Goal: Transaction & Acquisition: Purchase product/service

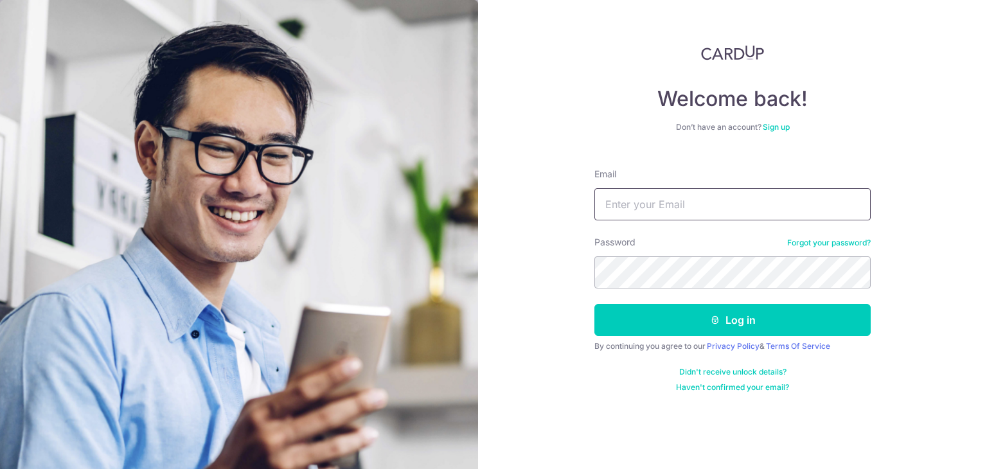
type input "[EMAIL_ADDRESS][DOMAIN_NAME]"
click at [594, 304] on button "Log in" at bounding box center [732, 320] width 276 height 32
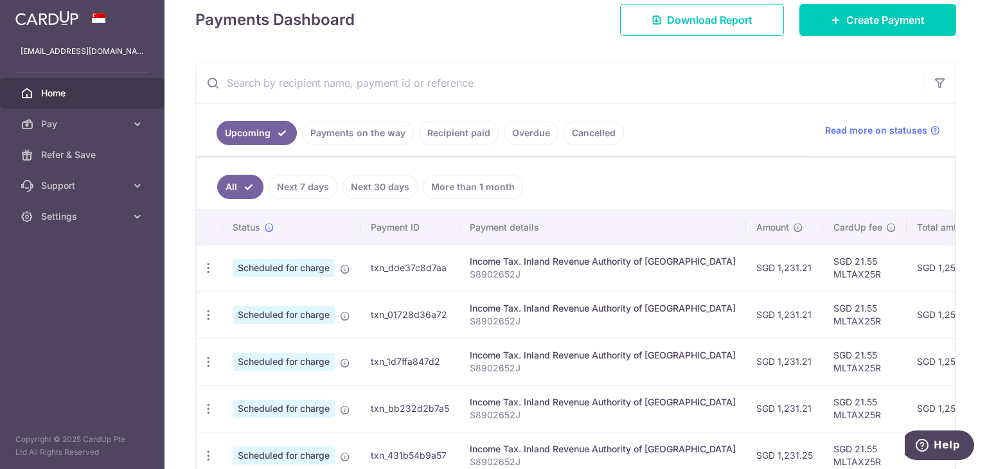
scroll to position [64, 0]
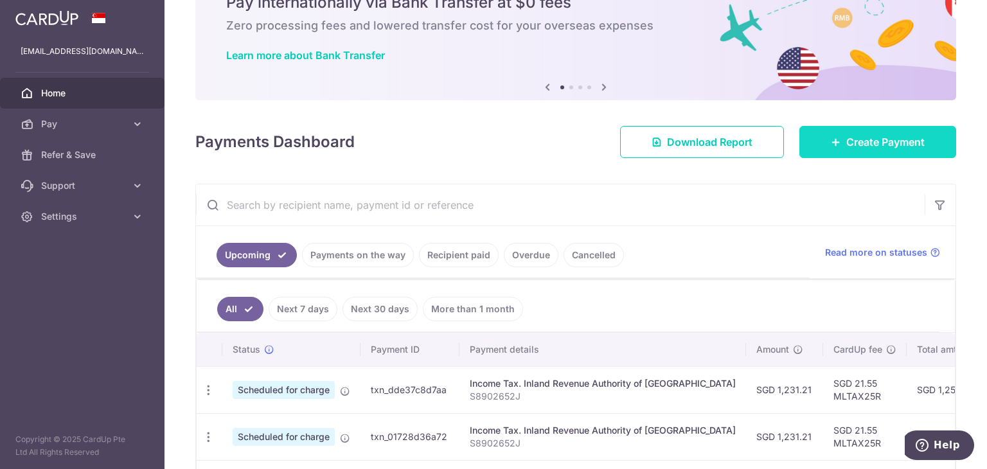
click at [874, 137] on span "Create Payment" at bounding box center [885, 141] width 78 height 15
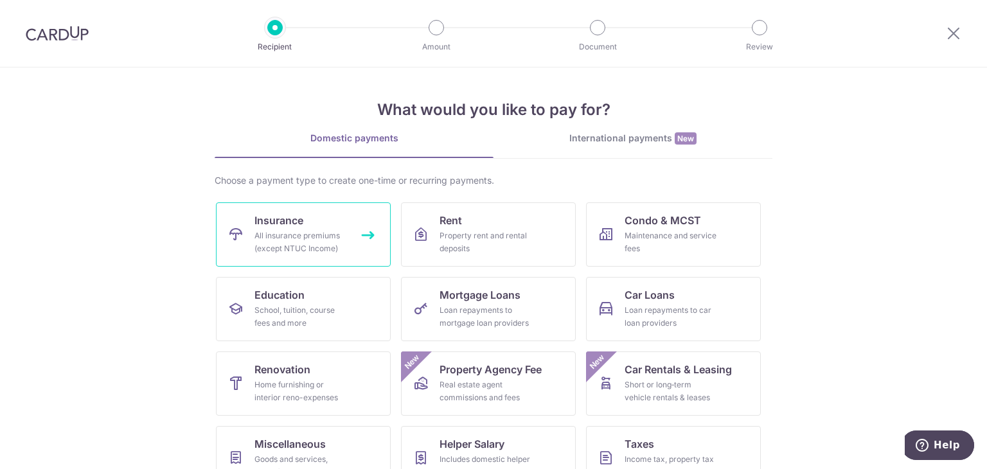
click at [316, 238] on div "All insurance premiums (except NTUC Income)" at bounding box center [300, 242] width 93 height 26
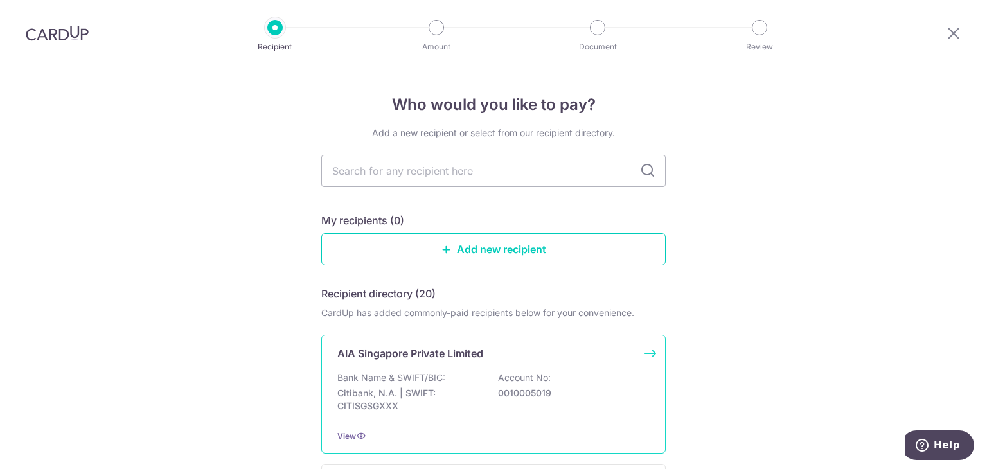
click at [415, 363] on div "AIA Singapore Private Limited Bank Name & SWIFT/BIC: Citibank, N.A. | SWIFT: CI…" at bounding box center [493, 394] width 344 height 119
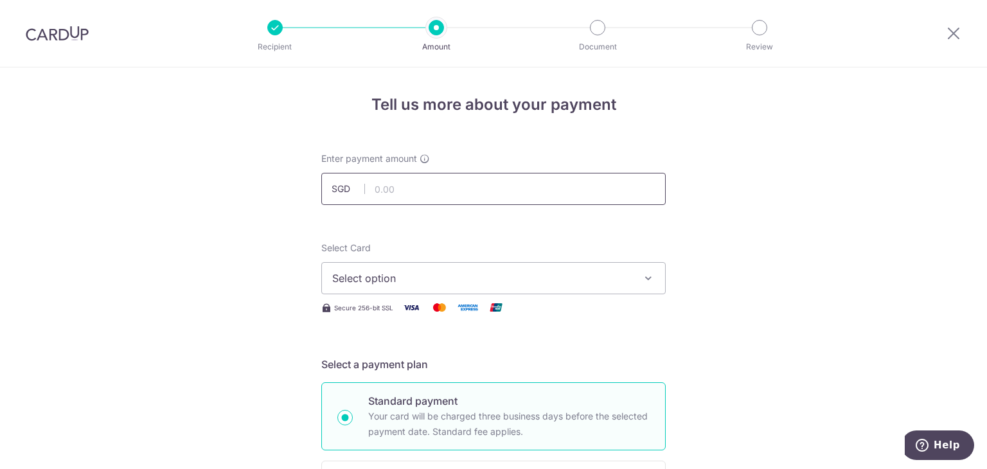
click at [396, 200] on input "text" at bounding box center [493, 189] width 344 height 32
type input "6,120.00"
click at [528, 273] on span "Select option" at bounding box center [481, 278] width 299 height 15
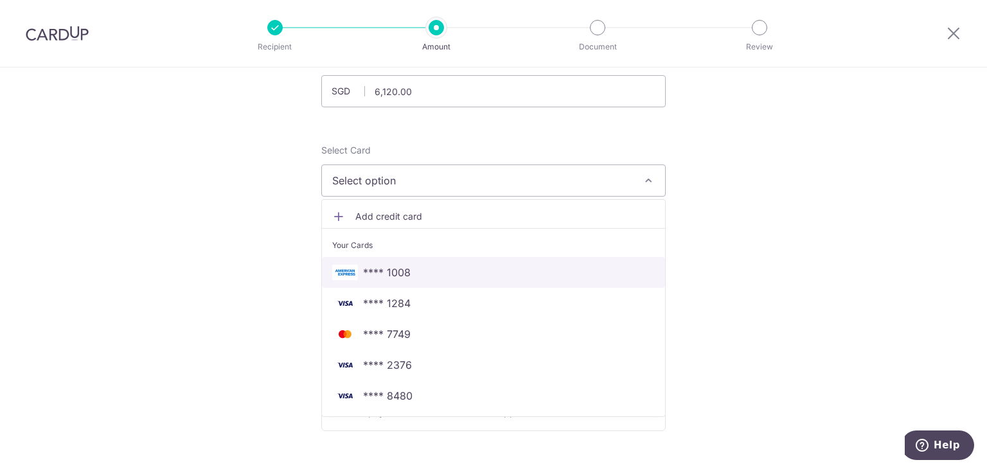
scroll to position [129, 0]
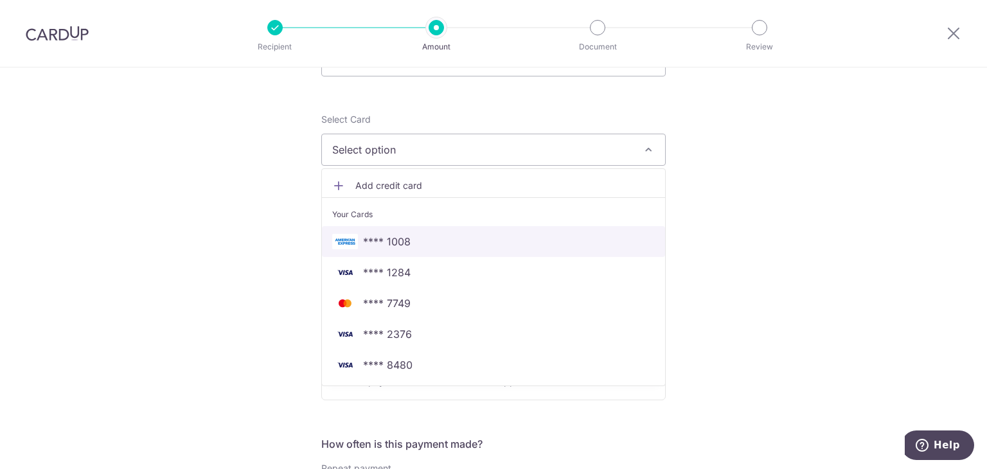
click at [465, 246] on span "**** 1008" at bounding box center [493, 241] width 323 height 15
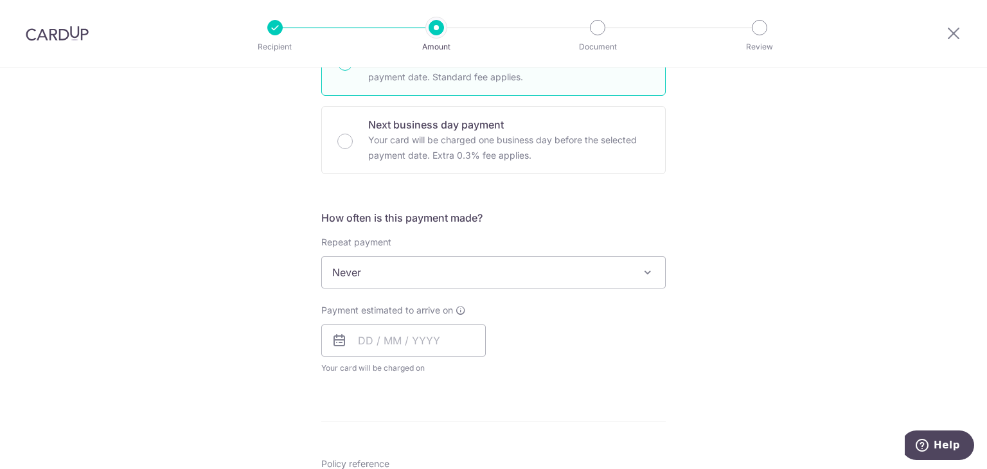
scroll to position [386, 0]
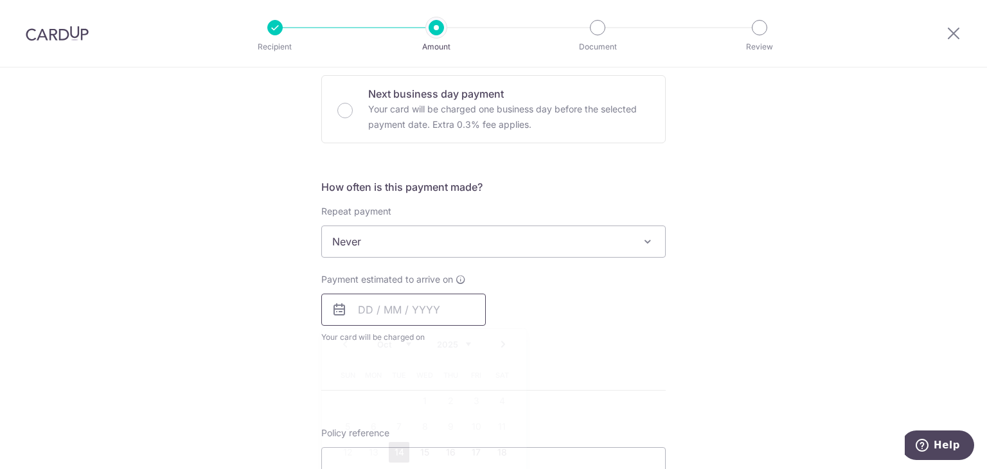
click at [363, 309] on input "text" at bounding box center [403, 310] width 164 height 32
click at [612, 319] on div "Payment estimated to arrive on Prev Next Oct Nov Dec 2025 2026 2027 2028 2029 2…" at bounding box center [494, 308] width 360 height 71
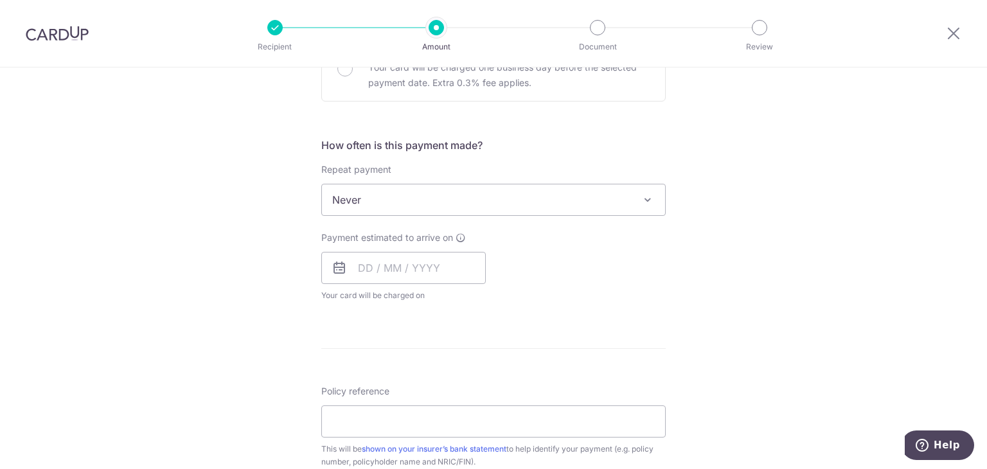
scroll to position [450, 0]
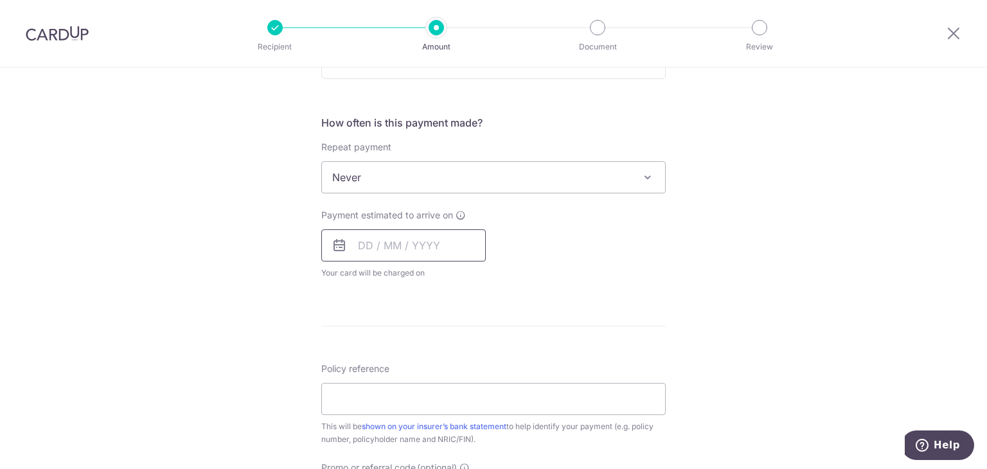
click at [365, 246] on input "text" at bounding box center [403, 245] width 164 height 32
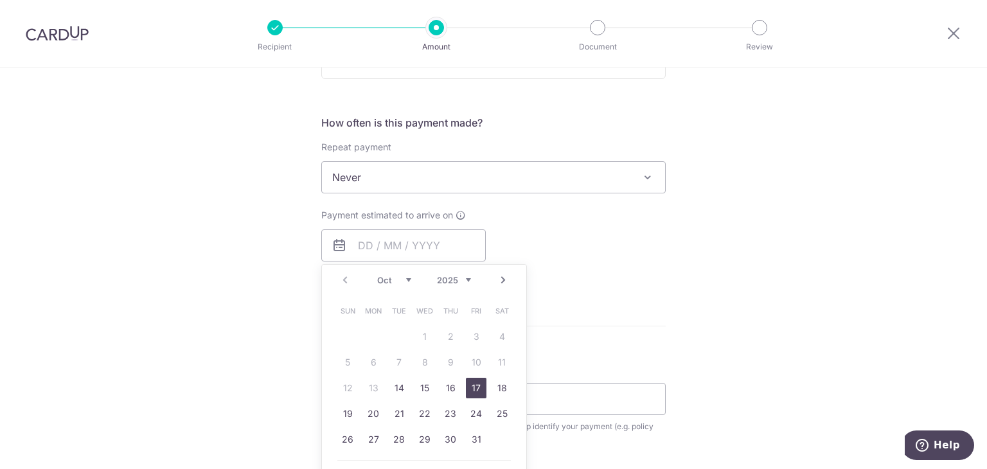
click at [467, 391] on link "17" at bounding box center [476, 388] width 21 height 21
type input "[DATE]"
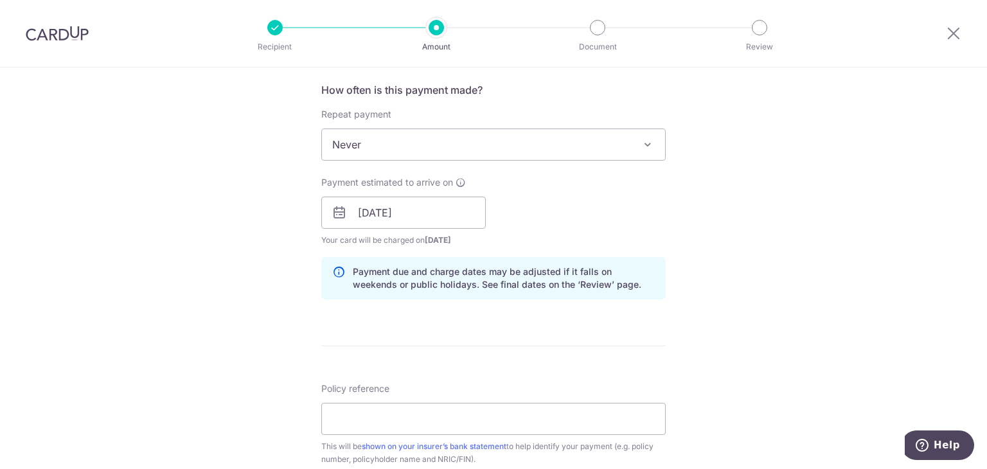
scroll to position [514, 0]
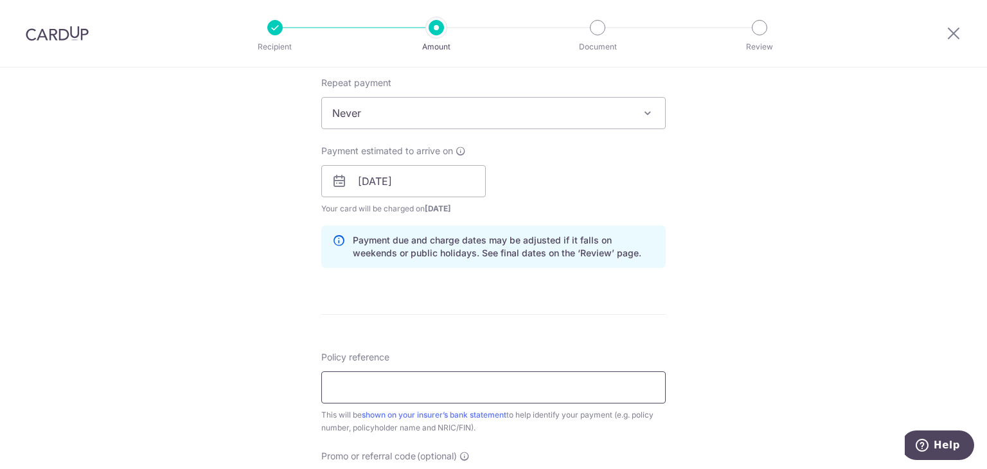
click at [475, 380] on input "Policy reference" at bounding box center [493, 387] width 344 height 32
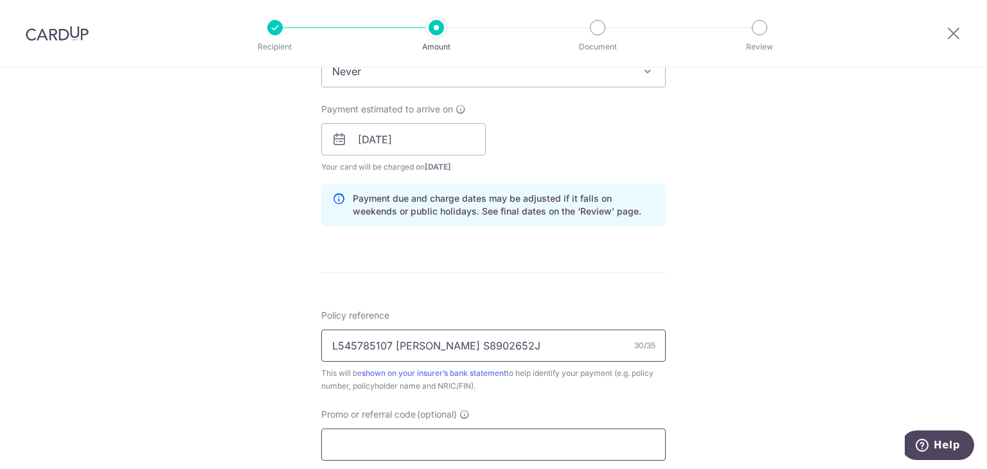
scroll to position [643, 0]
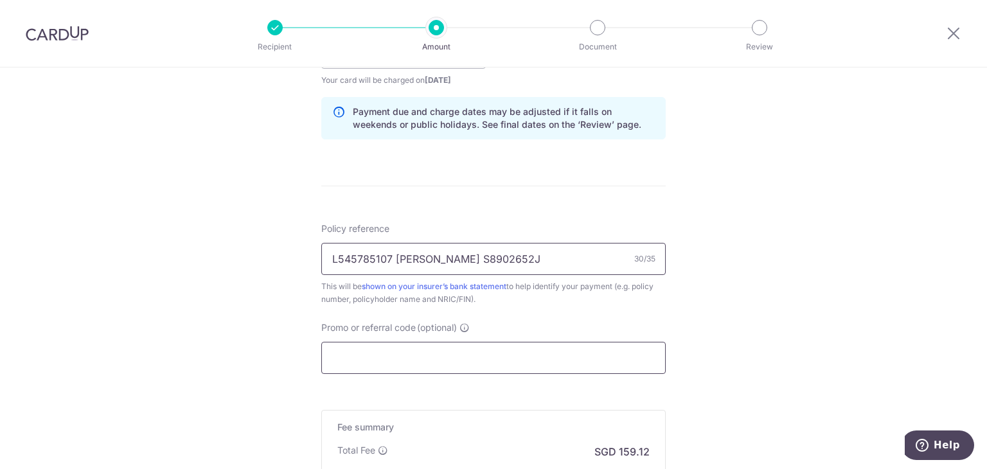
type input "L545785107 [PERSON_NAME] S8902652J"
click at [562, 355] on input "Promo or referral code (optional)" at bounding box center [493, 358] width 344 height 32
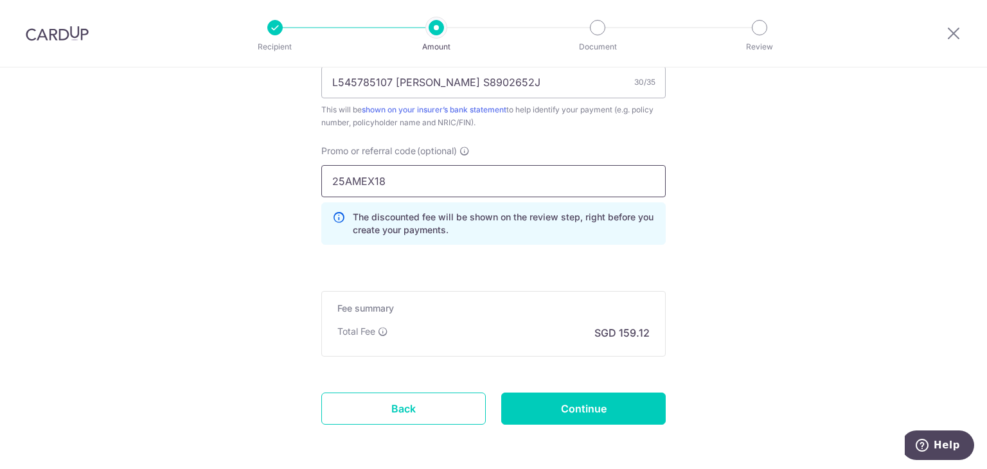
scroll to position [869, 0]
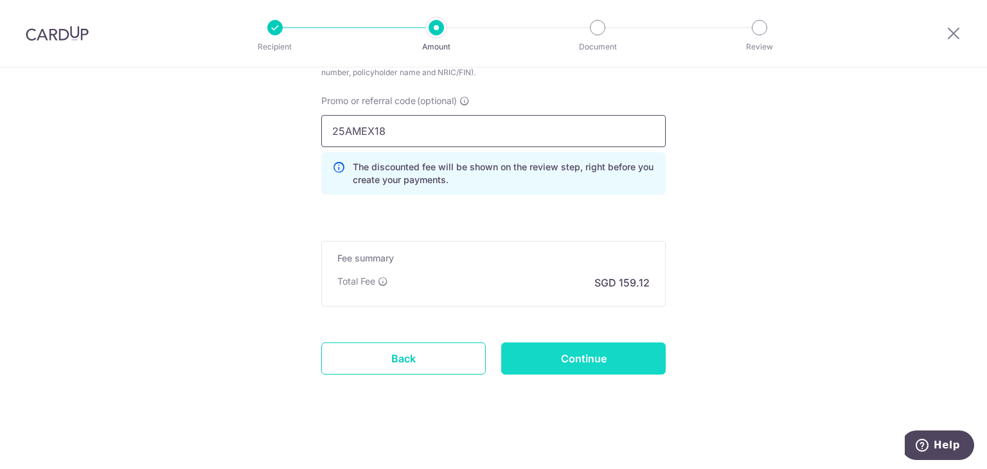
type input "25AMEX18"
click at [632, 353] on input "Continue" at bounding box center [583, 358] width 164 height 32
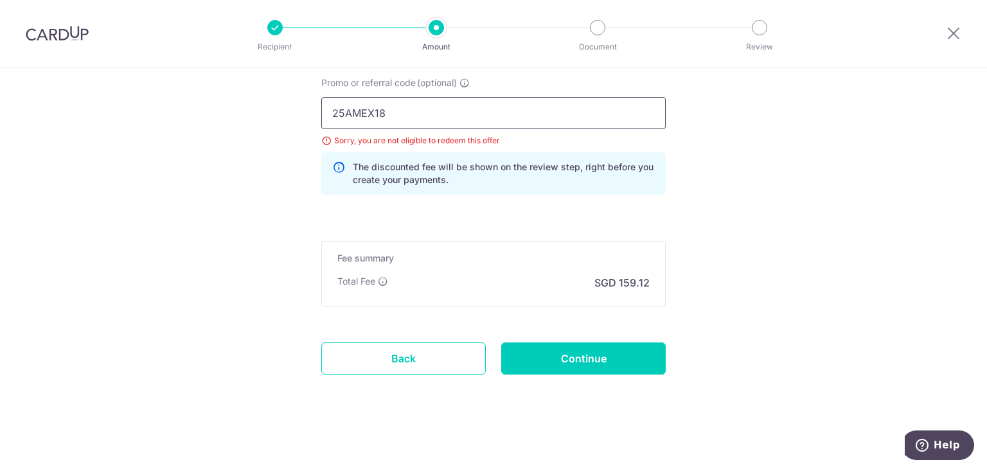
click at [428, 111] on input "25AMEX18" at bounding box center [493, 113] width 344 height 32
type input "25AMEX21"
click at [607, 365] on input "Continue" at bounding box center [583, 358] width 164 height 32
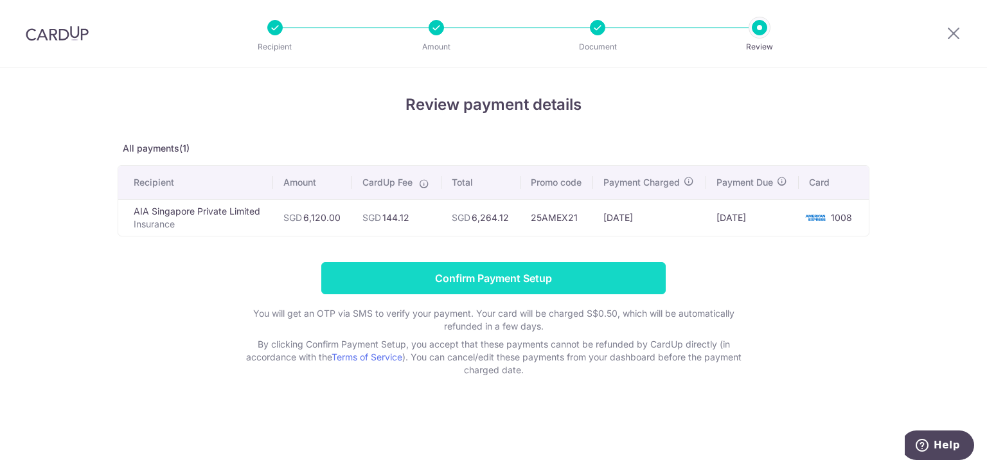
click at [387, 271] on input "Confirm Payment Setup" at bounding box center [493, 278] width 344 height 32
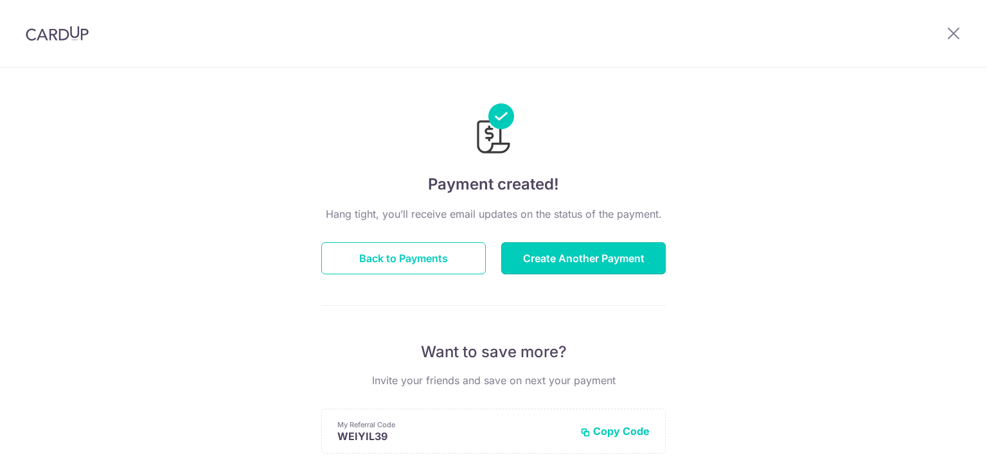
click at [556, 257] on button "Create Another Payment" at bounding box center [583, 258] width 164 height 32
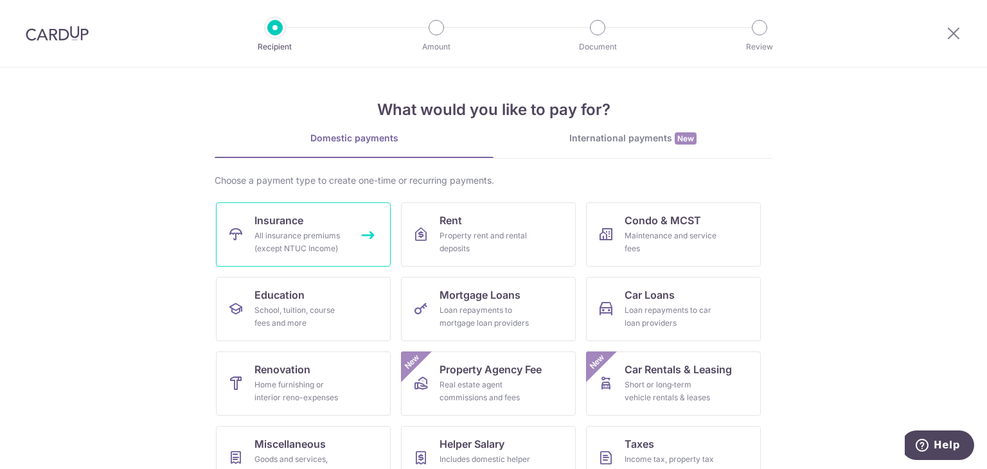
click at [276, 242] on div "All insurance premiums (except NTUC Income)" at bounding box center [300, 242] width 93 height 26
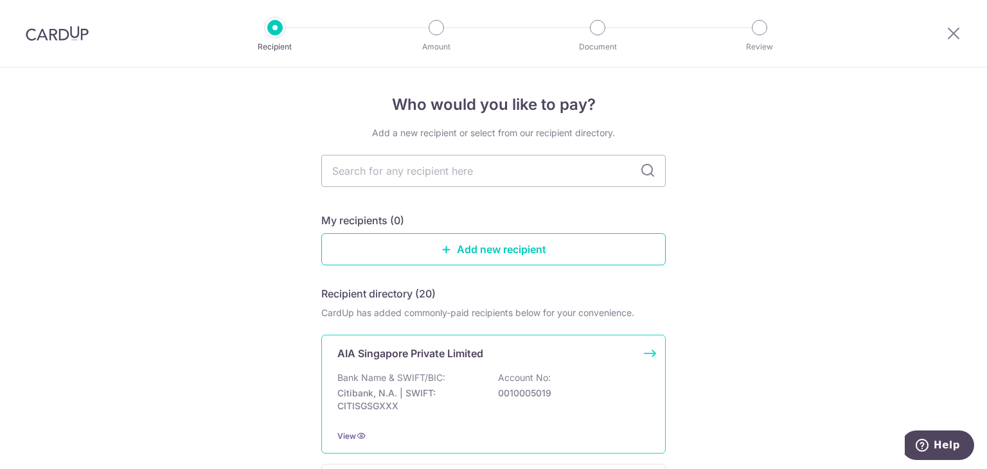
click at [499, 378] on p "Account No:" at bounding box center [524, 377] width 53 height 13
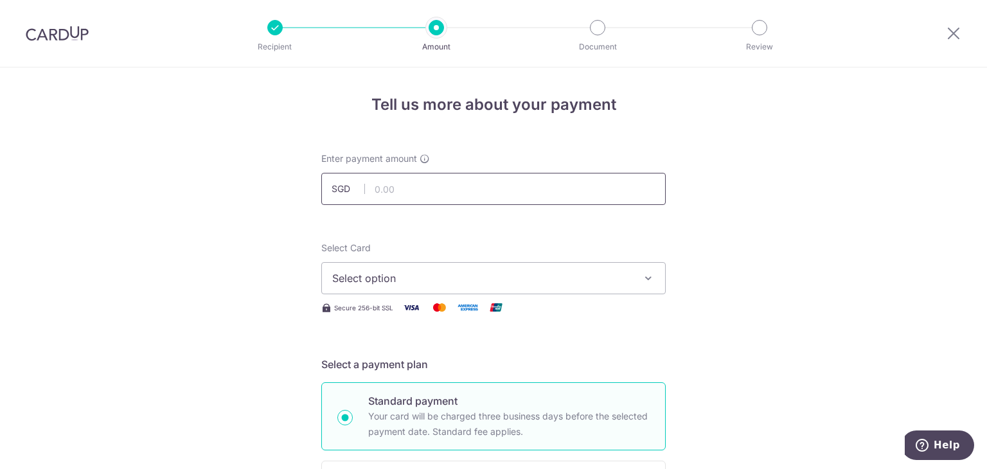
click at [447, 200] on input "text" at bounding box center [493, 189] width 344 height 32
type input "4,212.60"
click at [548, 278] on span "Select option" at bounding box center [481, 278] width 299 height 15
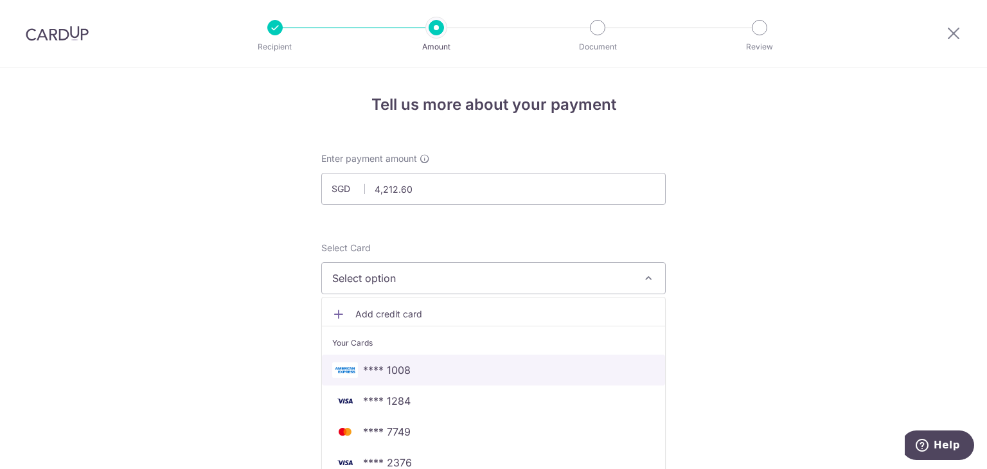
drag, startPoint x: 511, startPoint y: 365, endPoint x: 529, endPoint y: 348, distance: 24.1
click at [511, 365] on span "**** 1008" at bounding box center [493, 369] width 323 height 15
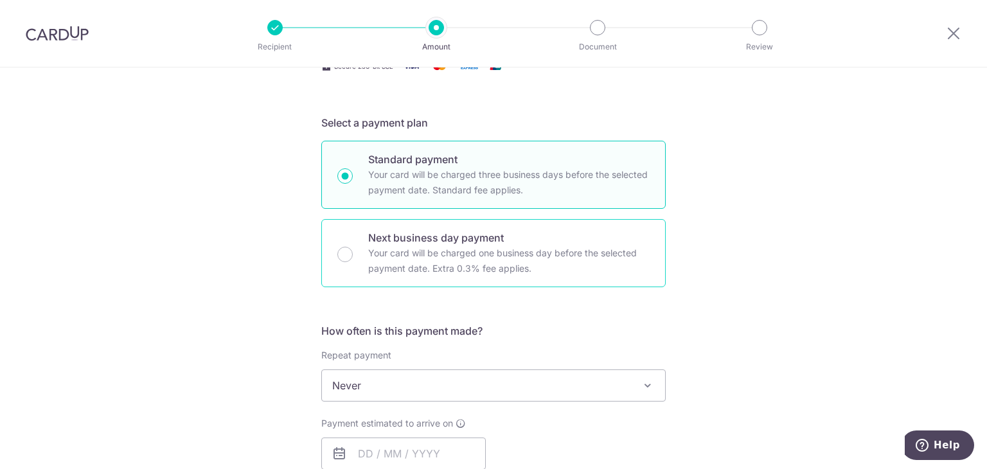
scroll to position [386, 0]
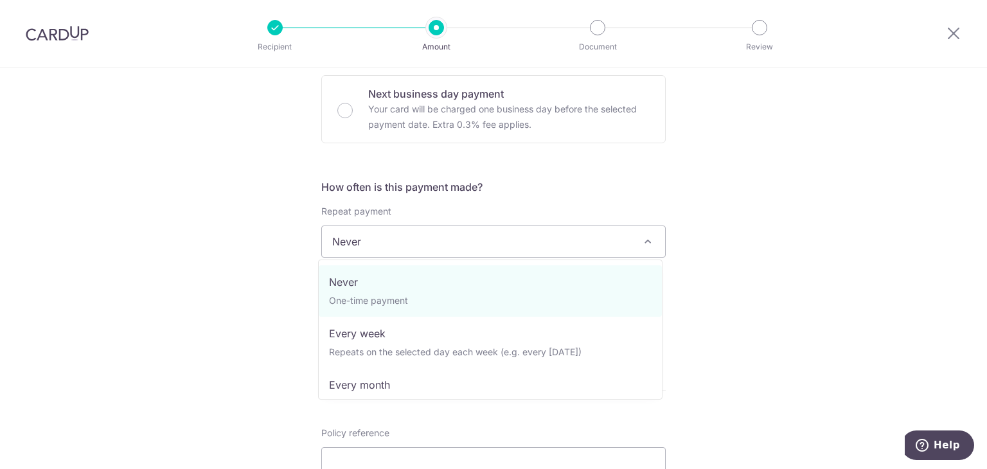
click at [439, 248] on span "Never" at bounding box center [493, 241] width 343 height 31
click at [720, 245] on div "Tell us more about your payment Enter payment amount SGD 4,212.60 4212.60 Selec…" at bounding box center [493, 263] width 987 height 1162
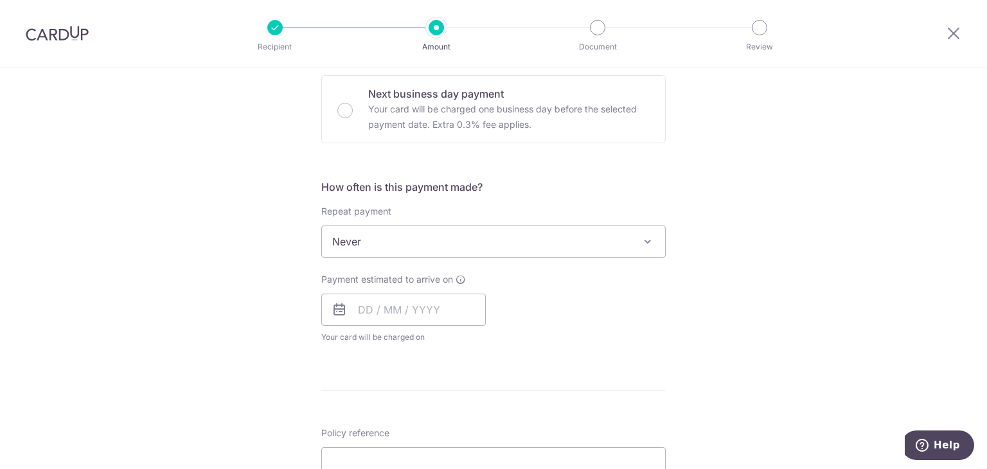
scroll to position [514, 0]
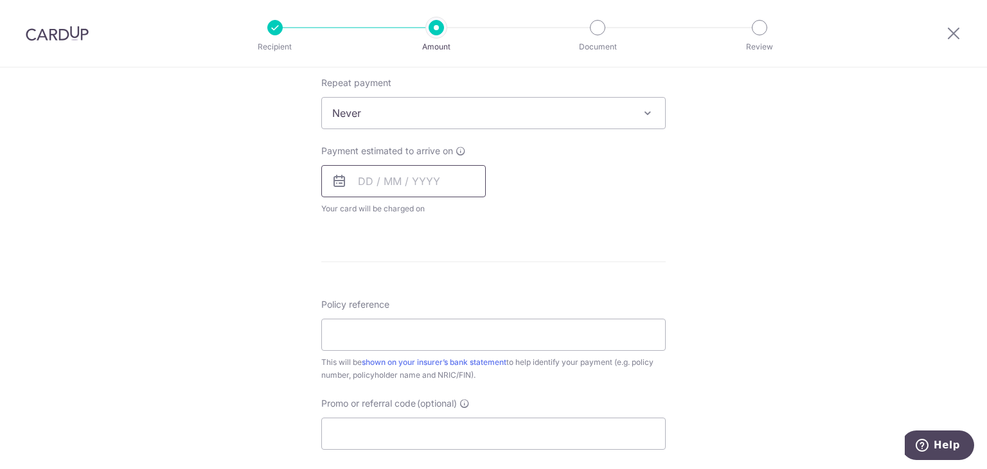
click at [366, 183] on input "text" at bounding box center [403, 181] width 164 height 32
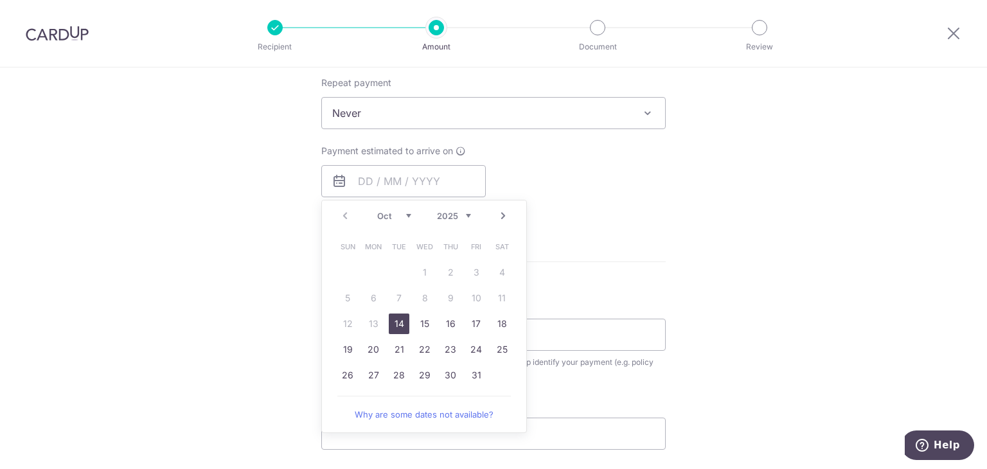
click at [698, 254] on div "Tell us more about your payment Enter payment amount SGD 4,212.60 4212.60 Selec…" at bounding box center [493, 134] width 987 height 1162
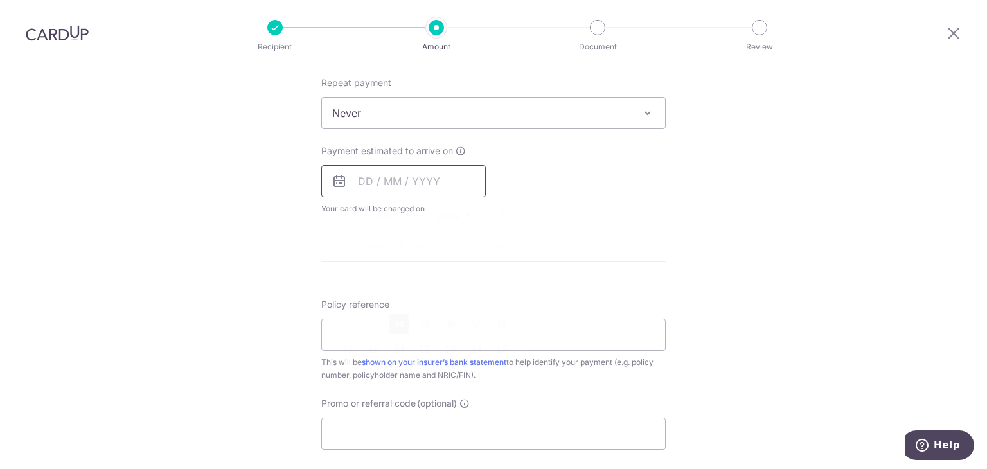
click at [366, 183] on input "text" at bounding box center [403, 181] width 164 height 32
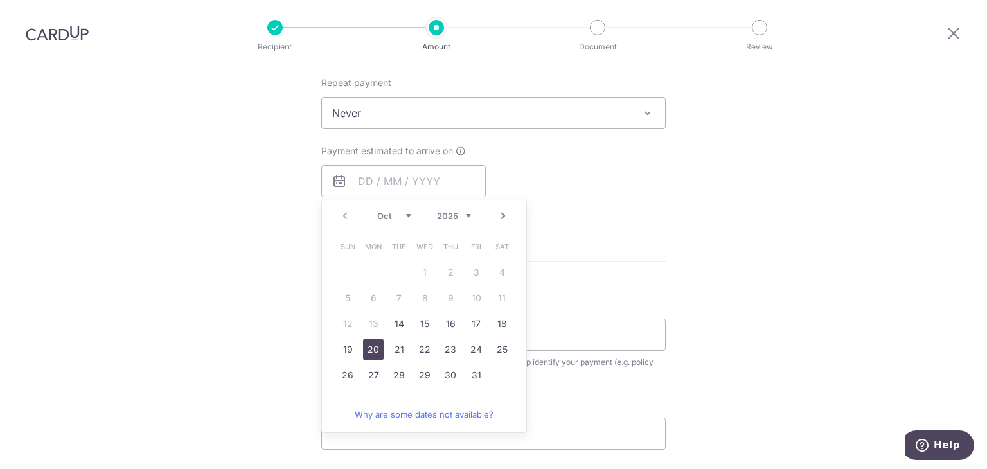
click at [373, 345] on link "20" at bounding box center [373, 349] width 21 height 21
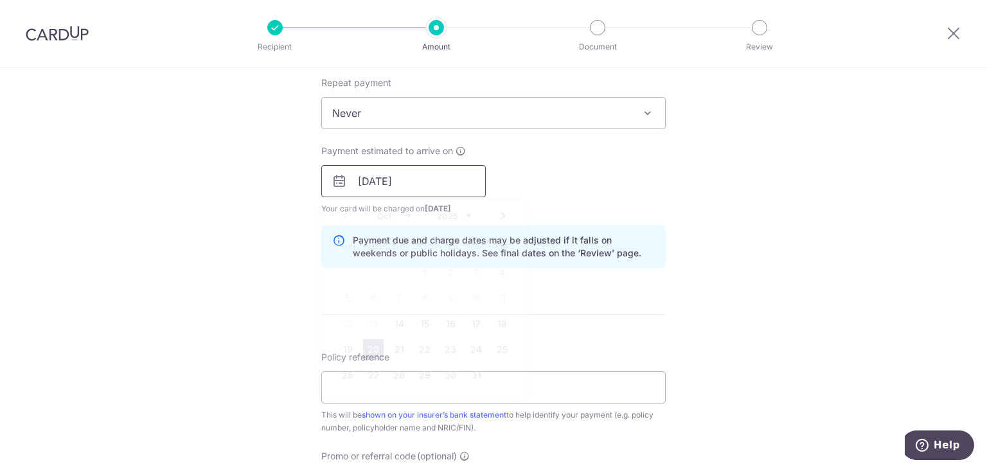
click at [405, 179] on input "20/10/2025" at bounding box center [403, 181] width 164 height 32
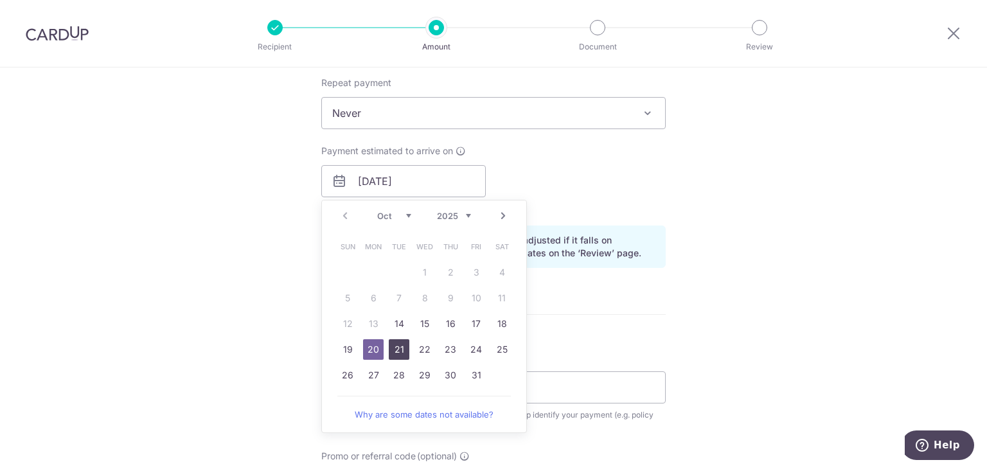
click at [392, 351] on link "21" at bounding box center [399, 349] width 21 height 21
type input "[DATE]"
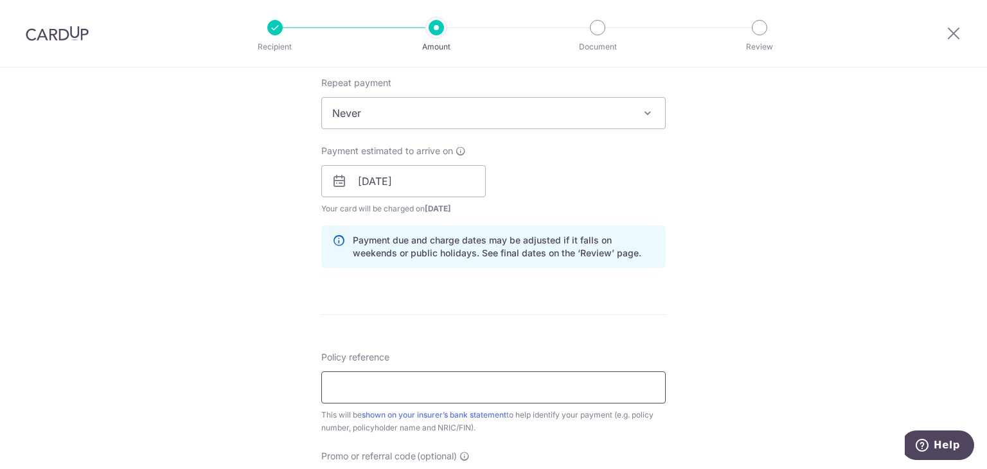
click at [421, 380] on input "Policy reference" at bounding box center [493, 387] width 344 height 32
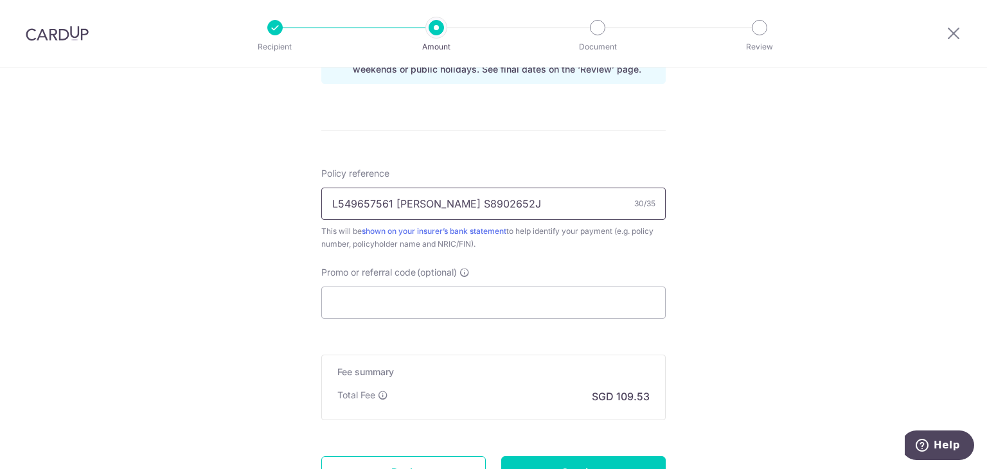
scroll to position [771, 0]
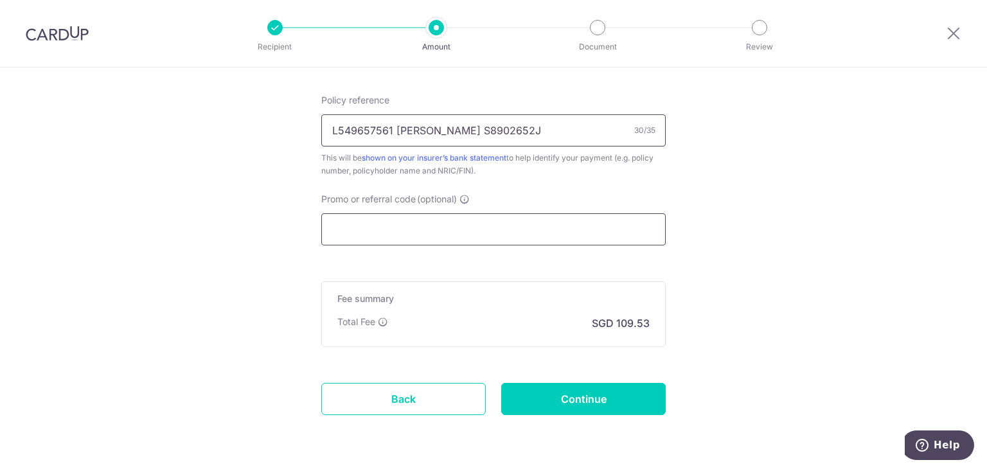
type input "L549657561 [PERSON_NAME] S8902652J"
click at [409, 235] on input "Promo or referral code (optional)" at bounding box center [493, 229] width 344 height 32
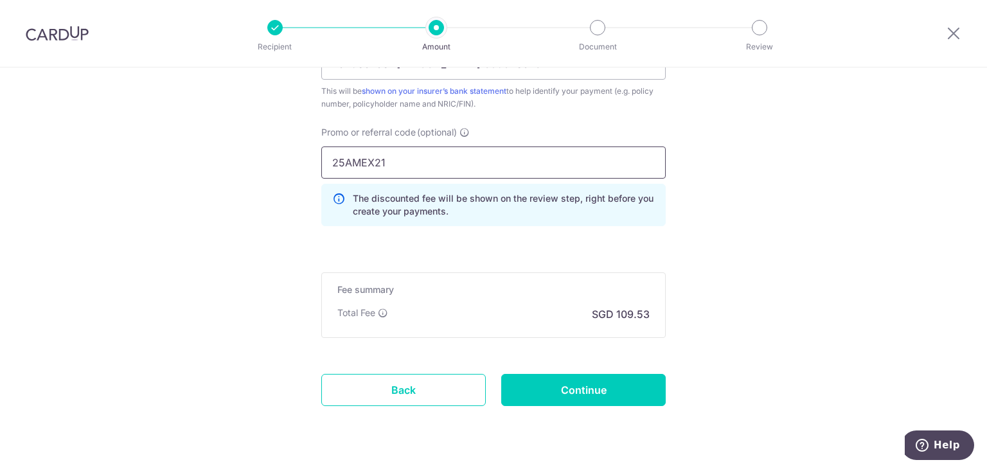
scroll to position [869, 0]
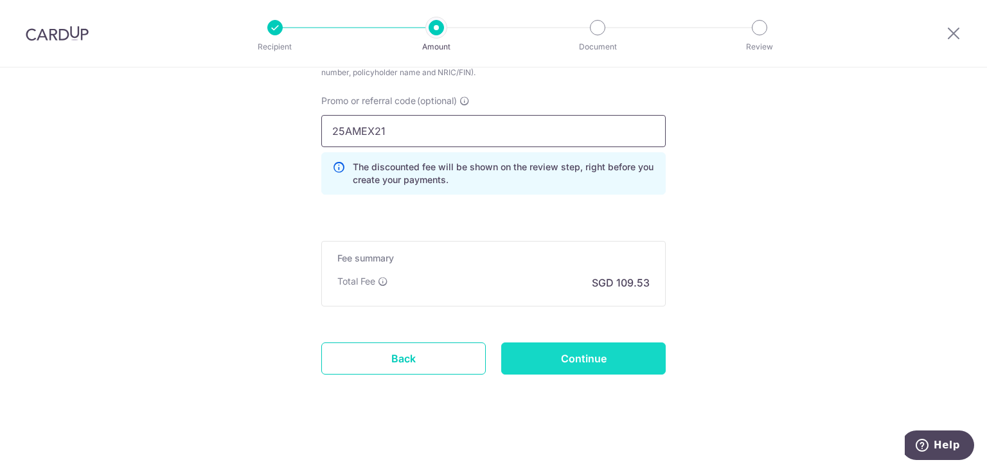
type input "25AMEX21"
click at [628, 350] on input "Continue" at bounding box center [583, 358] width 164 height 32
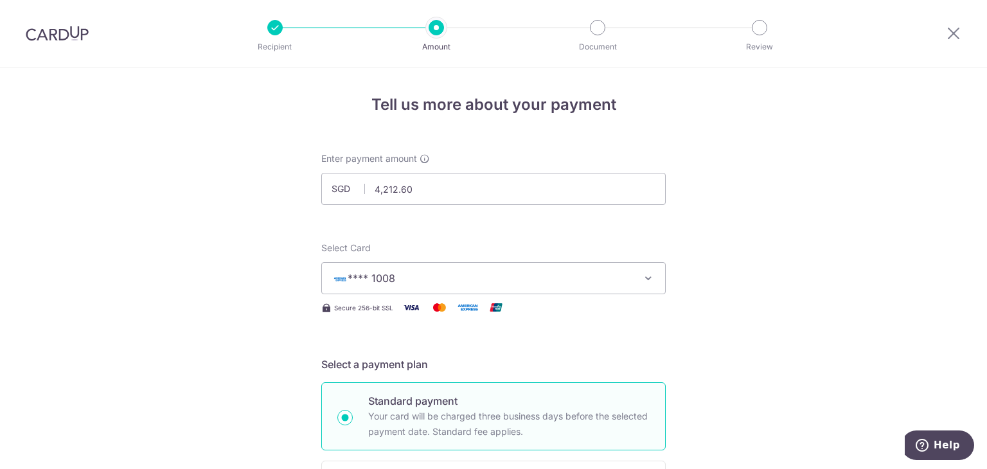
drag, startPoint x: 49, startPoint y: 33, endPoint x: 542, endPoint y: 81, distance: 495.8
click at [49, 33] on img at bounding box center [57, 33] width 63 height 15
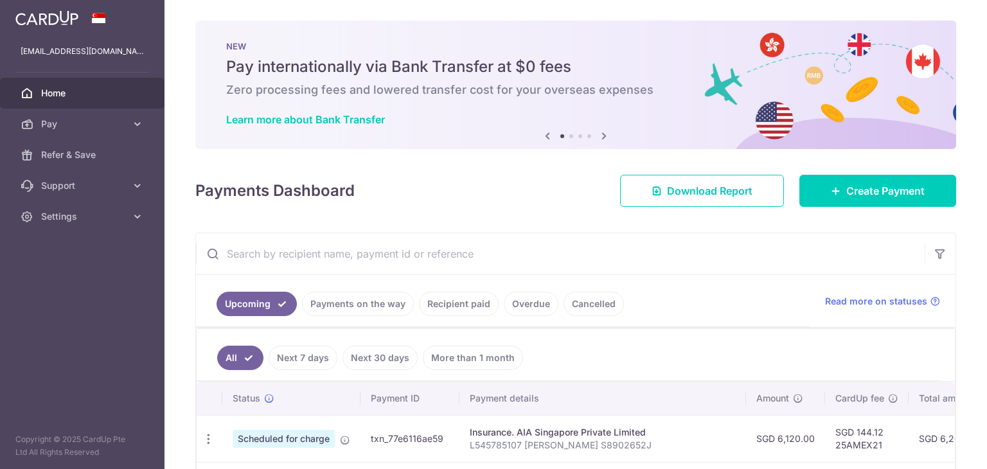
scroll to position [193, 0]
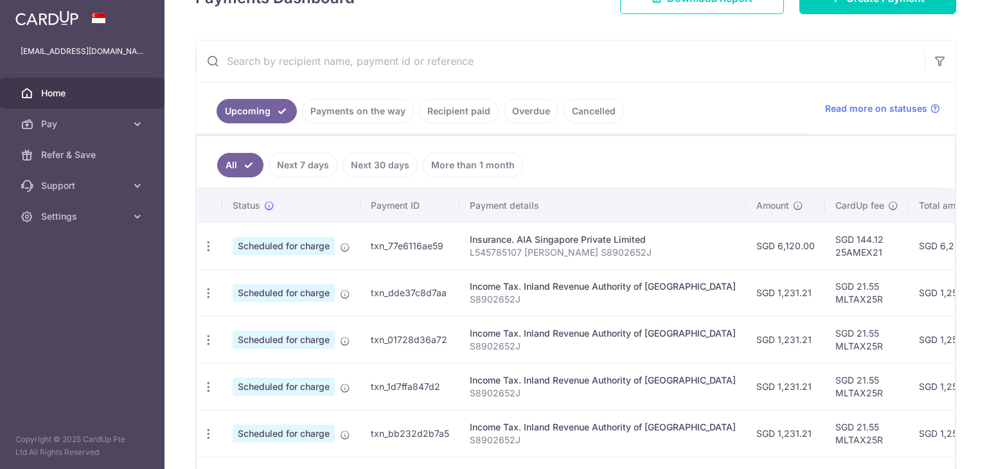
click at [825, 246] on td "SGD 144.12 25AMEX21" at bounding box center [867, 245] width 84 height 47
click at [211, 247] on icon "button" at bounding box center [208, 246] width 13 height 13
click at [260, 283] on span "Update payment" at bounding box center [276, 281] width 87 height 15
radio input "true"
type input "6,120.00"
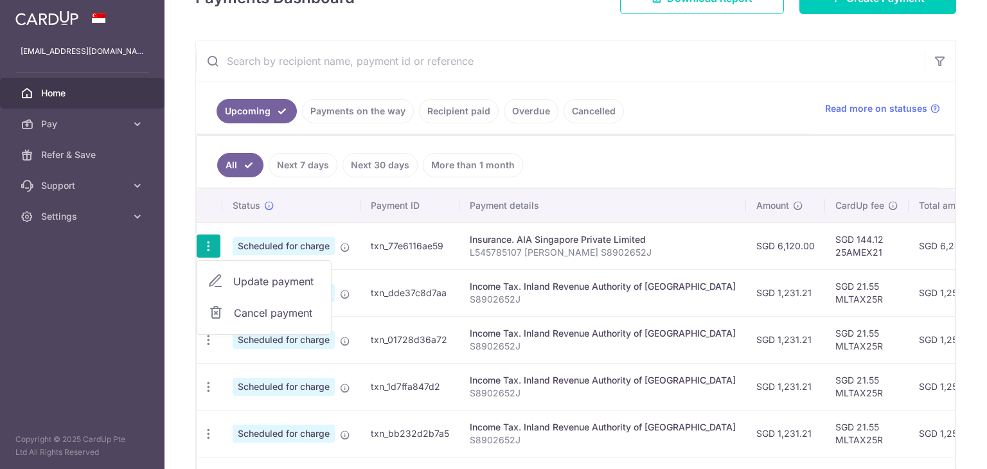
type input "17/10/2025"
type input "L545785107 Lu Wei Yi S8902652J"
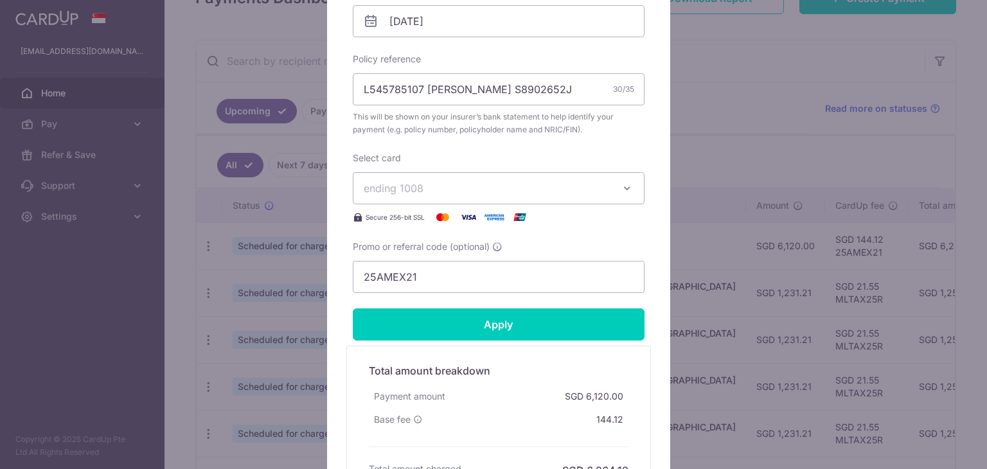
scroll to position [450, 0]
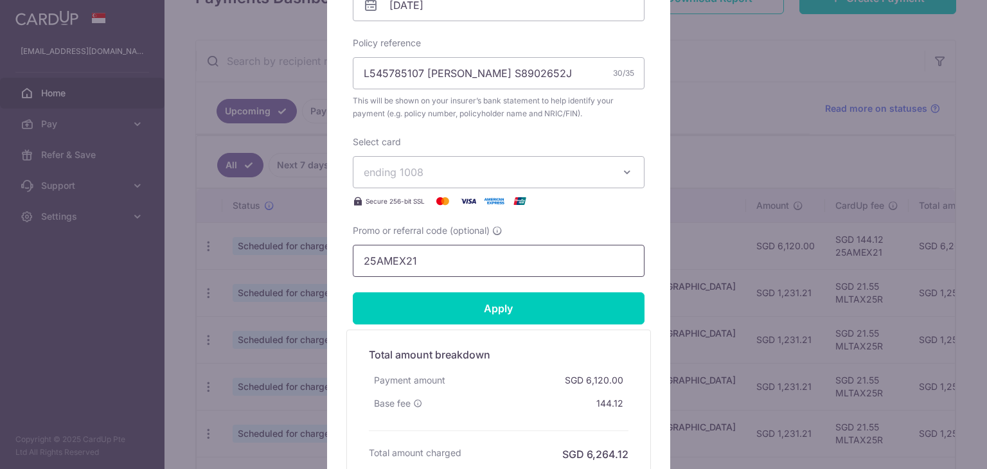
click at [434, 266] on input "25AMEX21" at bounding box center [499, 261] width 292 height 32
drag, startPoint x: 473, startPoint y: 263, endPoint x: 164, endPoint y: 257, distance: 308.5
click at [164, 257] on div "Edit payment By clicking apply, you will make changes to all payments to AIA Si…" at bounding box center [493, 234] width 987 height 469
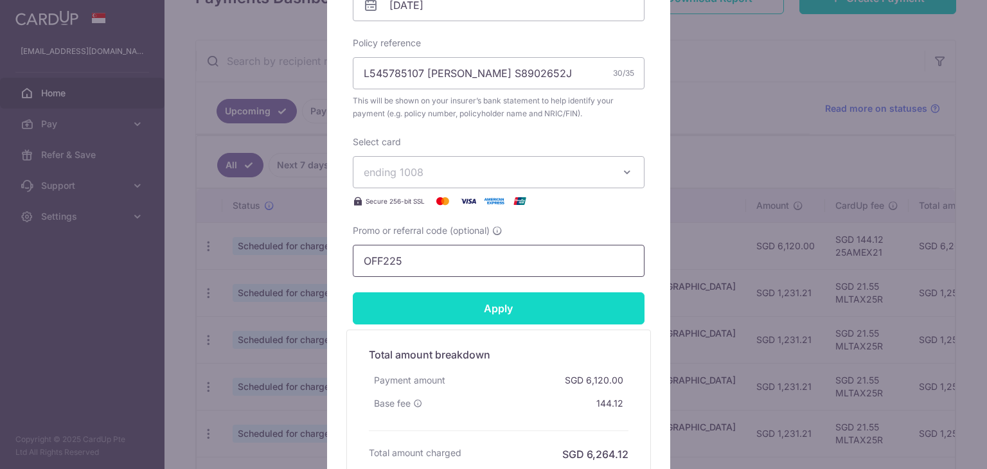
type input "OFF225"
click at [431, 312] on input "Apply" at bounding box center [499, 308] width 292 height 32
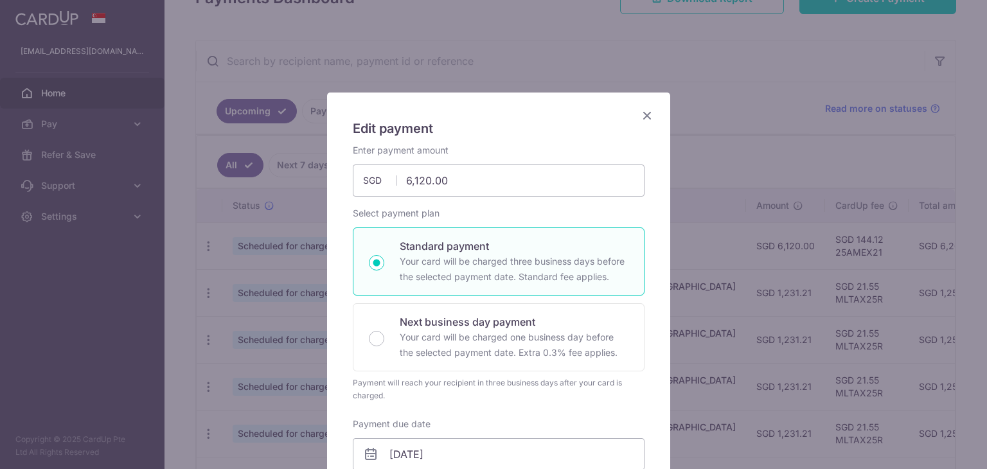
scroll to position [0, 0]
click at [640, 116] on icon "Close" at bounding box center [646, 116] width 15 height 16
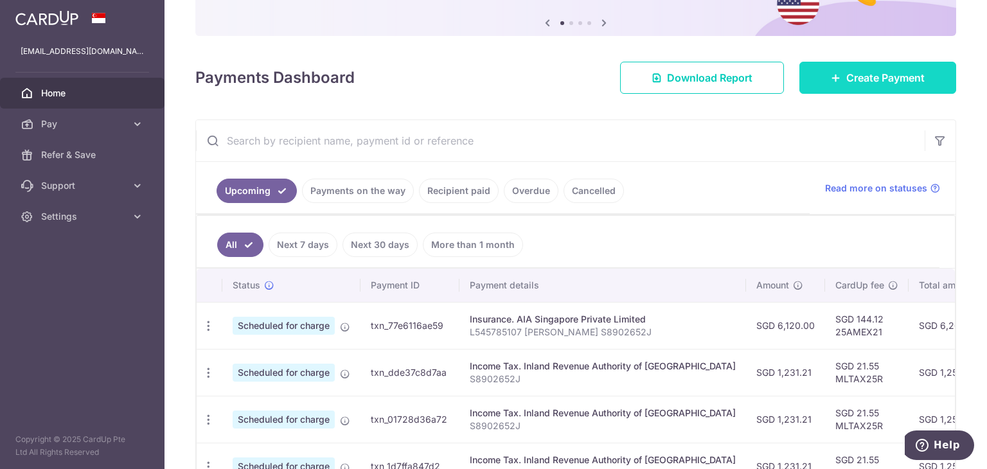
click at [851, 79] on span "Create Payment" at bounding box center [885, 77] width 78 height 15
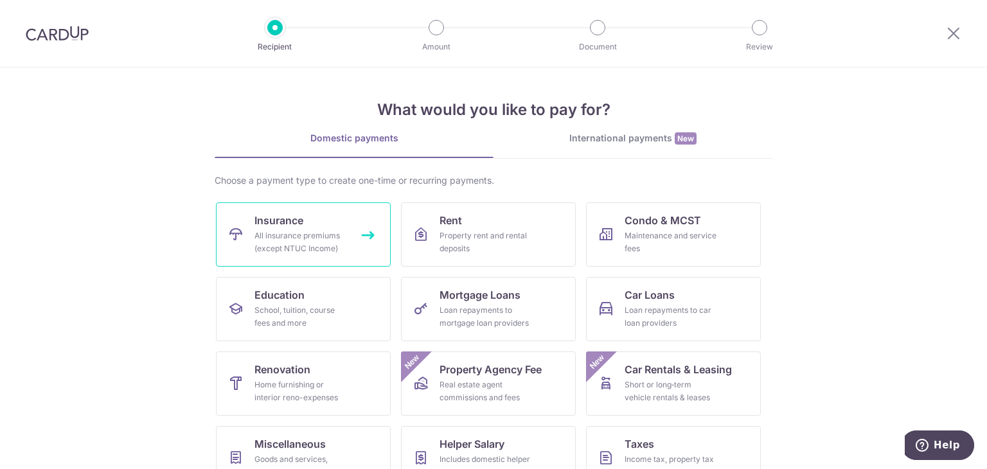
click at [278, 244] on div "All insurance premiums (except NTUC Income)" at bounding box center [300, 242] width 93 height 26
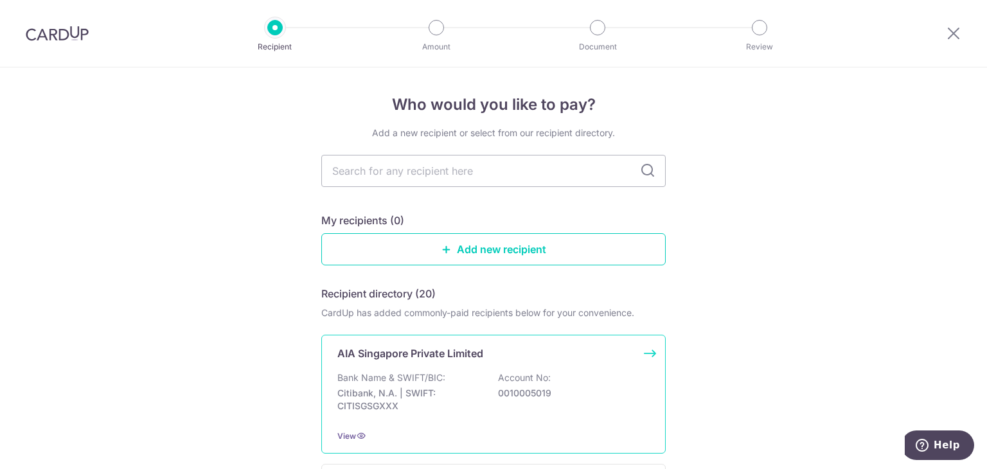
click at [396, 399] on p "Citibank, N.A. | SWIFT: CITISGSGXXX" at bounding box center [409, 400] width 144 height 26
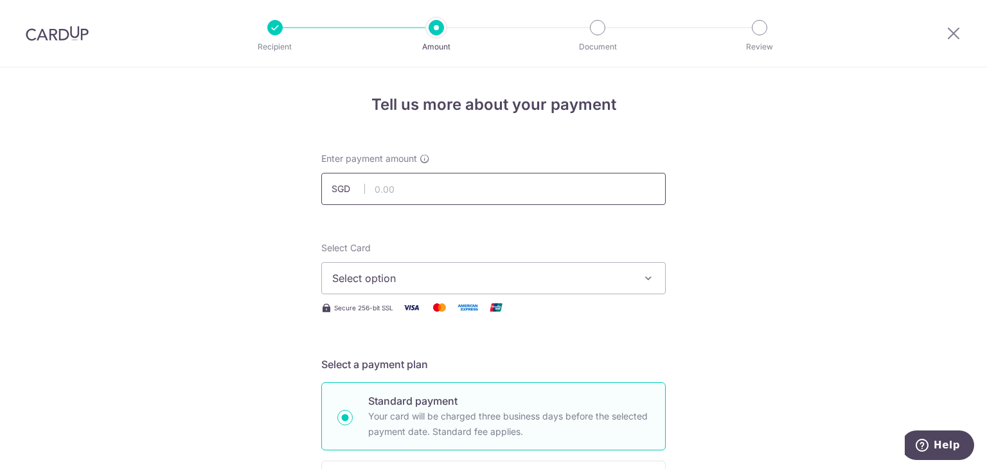
click at [454, 182] on input "text" at bounding box center [493, 189] width 344 height 32
type input "4,212.60"
click at [573, 285] on span "Select option" at bounding box center [481, 278] width 299 height 15
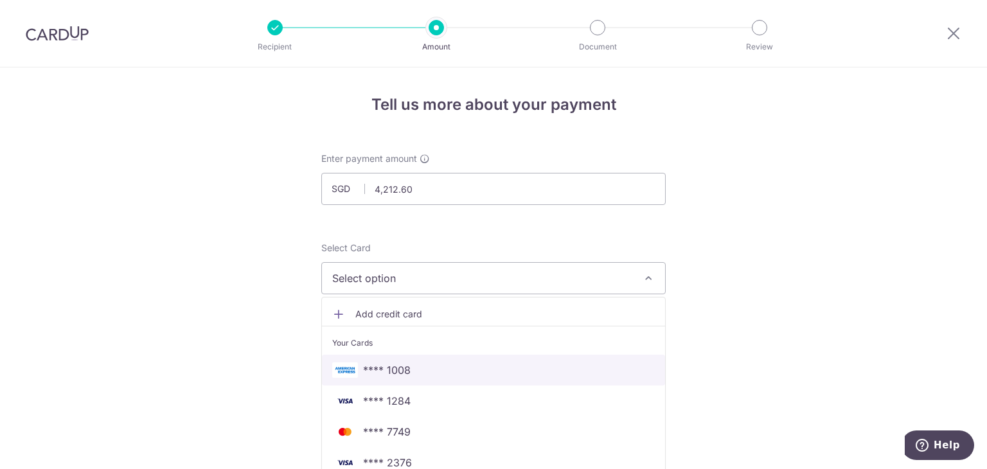
drag, startPoint x: 463, startPoint y: 364, endPoint x: 572, endPoint y: 327, distance: 115.2
click at [463, 364] on span "**** 1008" at bounding box center [493, 369] width 323 height 15
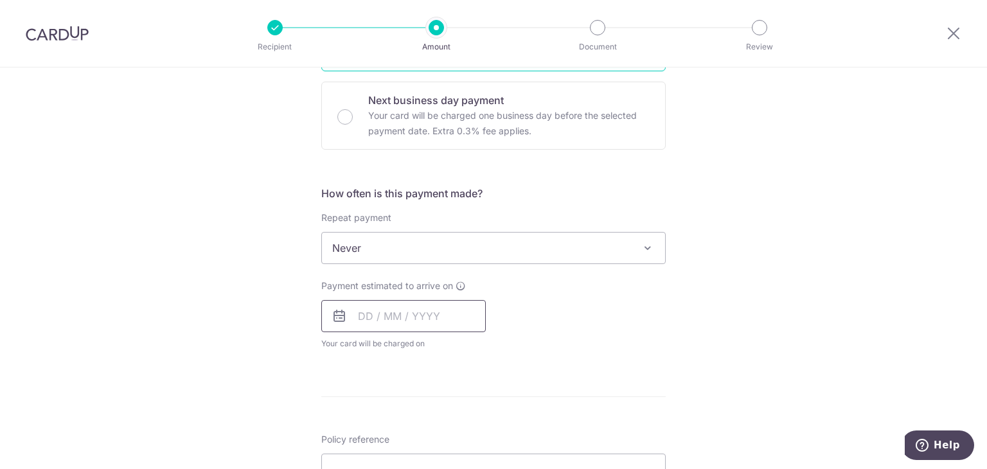
scroll to position [386, 0]
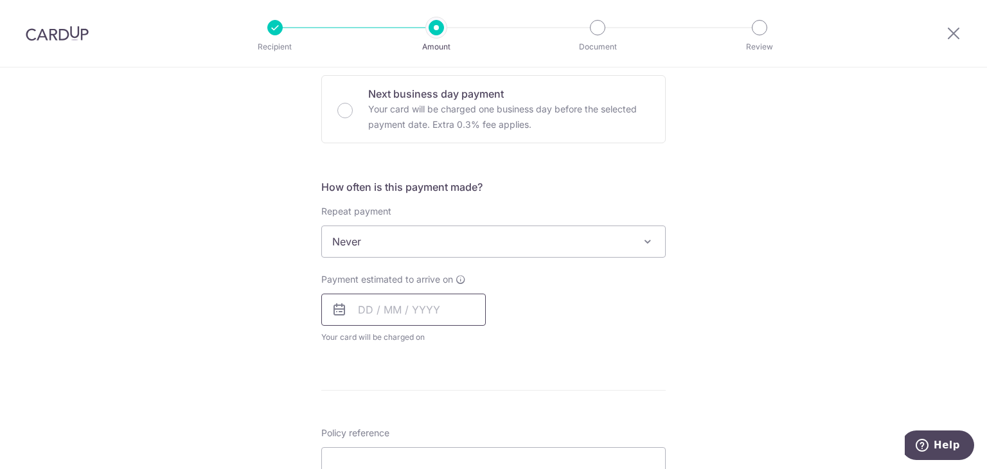
click at [357, 313] on input "text" at bounding box center [403, 310] width 164 height 32
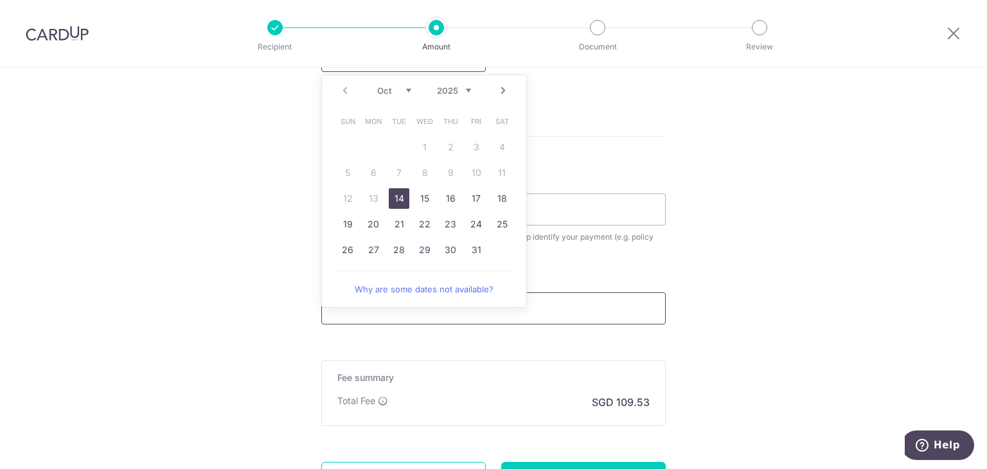
scroll to position [643, 0]
drag, startPoint x: 387, startPoint y: 219, endPoint x: 667, endPoint y: 281, distance: 286.2
click at [389, 219] on link "21" at bounding box center [399, 221] width 21 height 21
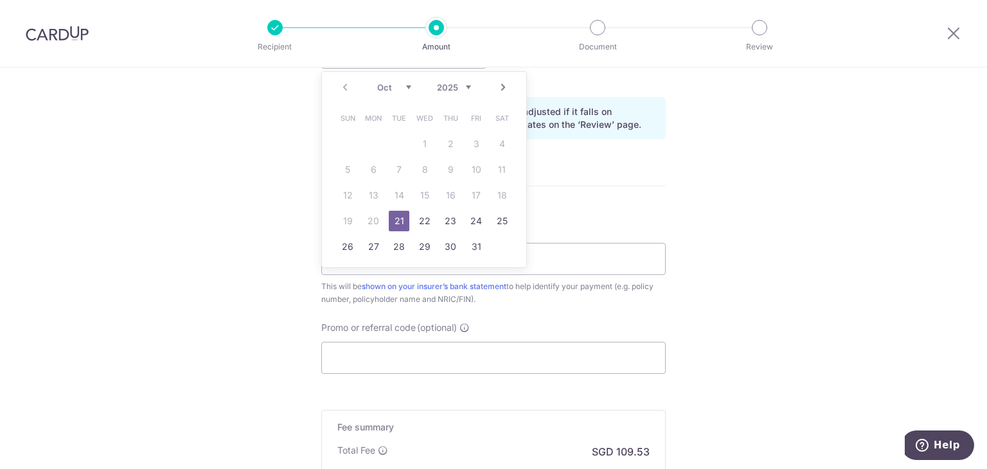
type input "21/10/2025"
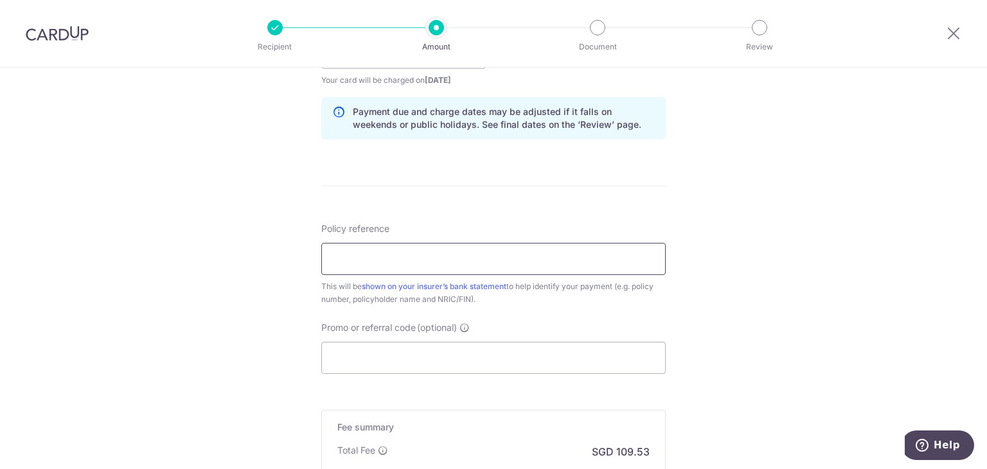
click at [504, 268] on input "Policy reference" at bounding box center [493, 259] width 344 height 32
type input "L549657561 [PERSON_NAME] S8902652J"
click at [408, 345] on input "Promo or referral code (optional)" at bounding box center [493, 358] width 344 height 32
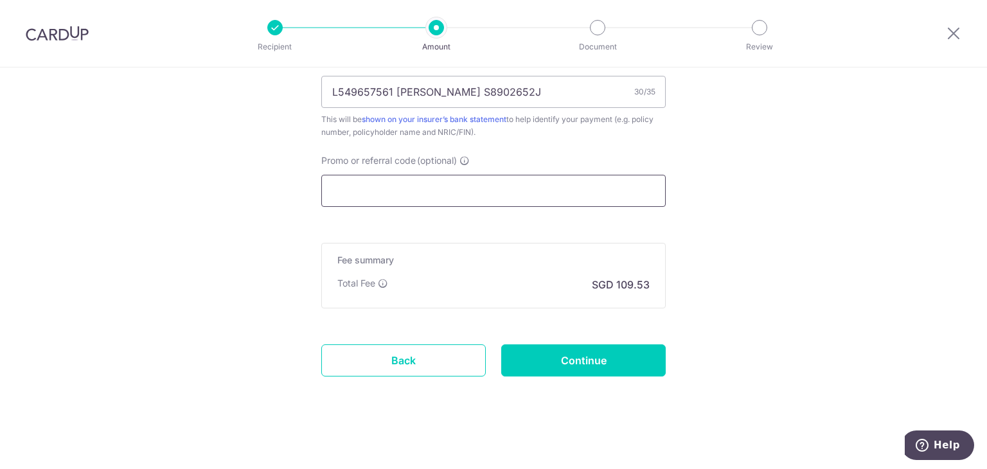
scroll to position [812, 0]
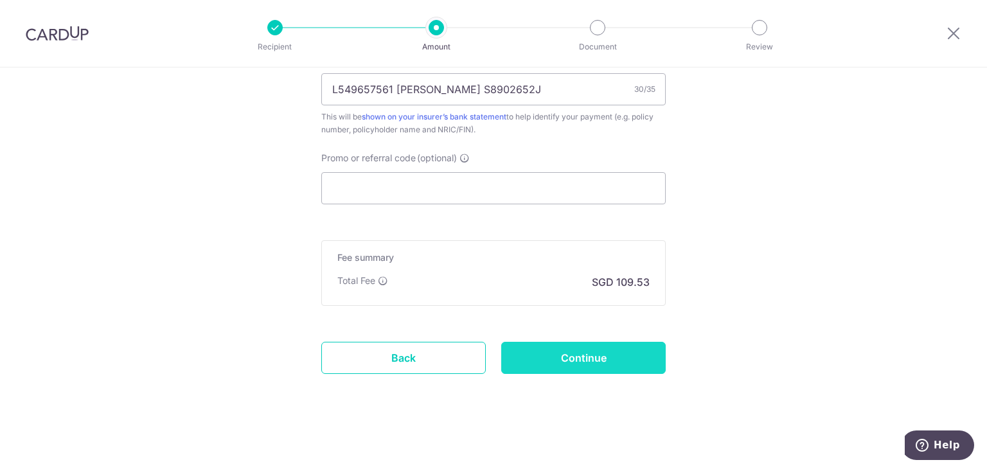
click at [586, 360] on input "Continue" at bounding box center [583, 358] width 164 height 32
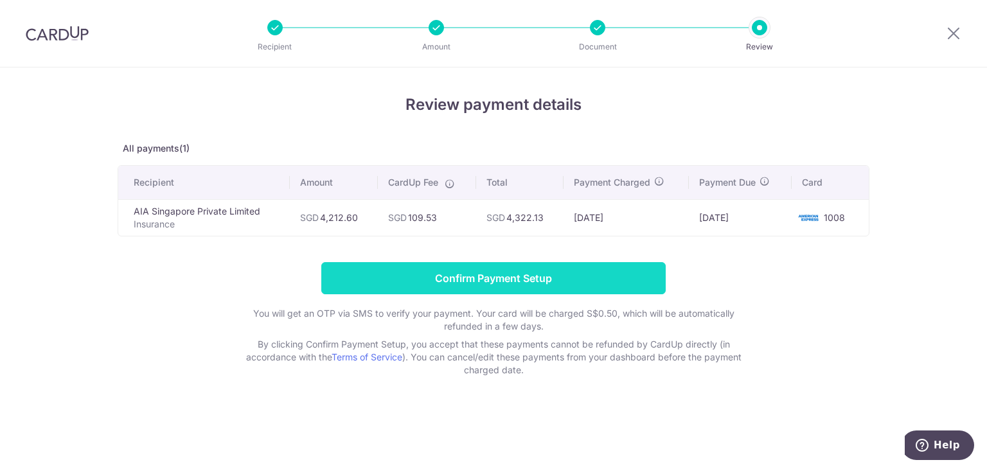
click at [555, 280] on input "Confirm Payment Setup" at bounding box center [493, 278] width 344 height 32
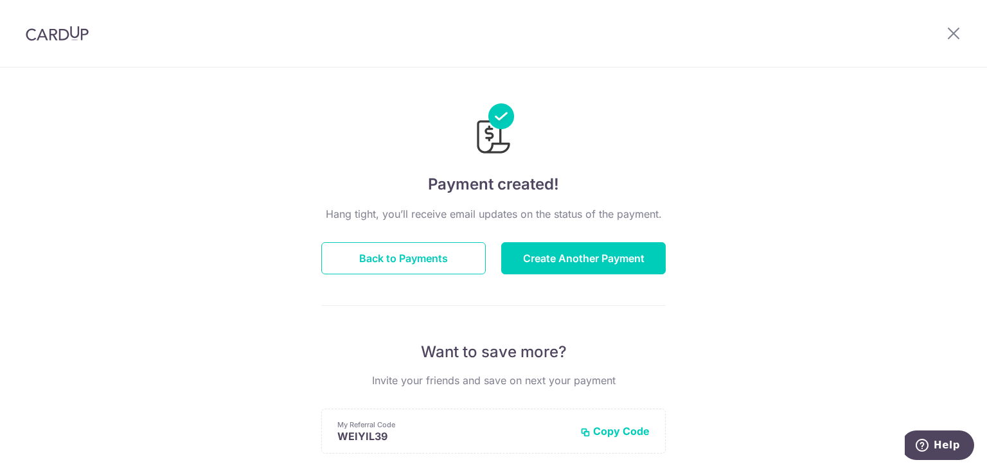
click at [432, 285] on div "Hang tight, you’ll receive email updates on the status of the payment. Back to …" at bounding box center [493, 449] width 344 height 487
click at [434, 271] on button "Back to Payments" at bounding box center [403, 258] width 164 height 32
